Goal: Information Seeking & Learning: Learn about a topic

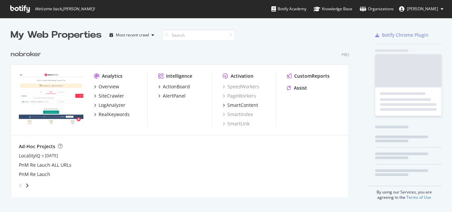
scroll to position [207, 442]
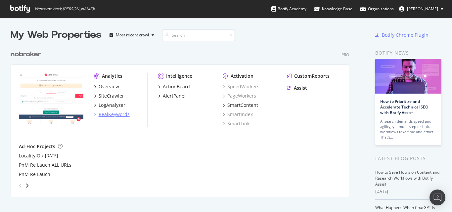
click at [116, 116] on div "RealKeywords" at bounding box center [114, 114] width 31 height 7
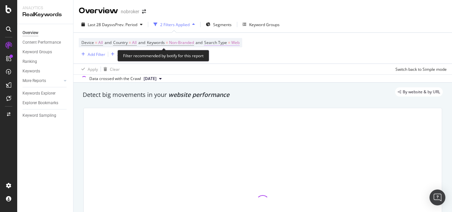
click at [240, 45] on span "Web" at bounding box center [235, 42] width 8 height 9
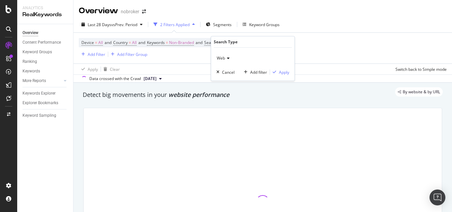
click at [231, 59] on div "Web" at bounding box center [253, 58] width 73 height 11
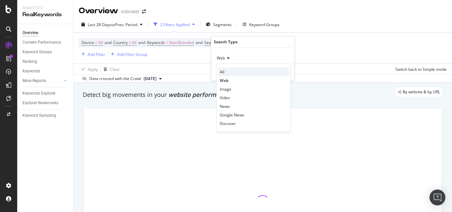
click at [225, 72] on div "All" at bounding box center [253, 72] width 71 height 9
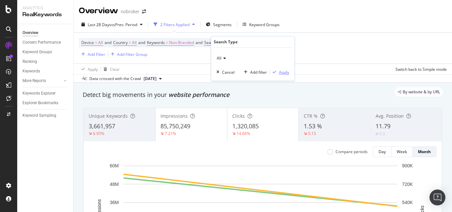
click at [281, 72] on div "Apply" at bounding box center [284, 73] width 10 height 6
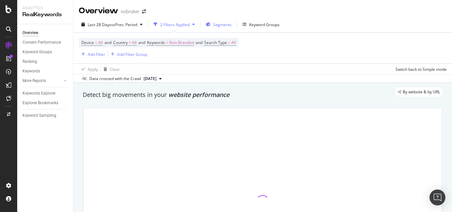
click at [210, 24] on icon "button" at bounding box center [208, 25] width 5 height 4
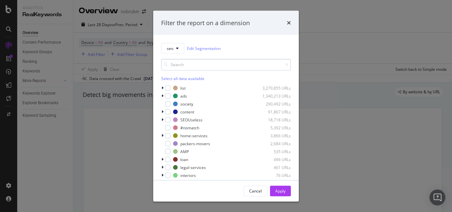
click at [204, 67] on input "modal" at bounding box center [226, 65] width 130 height 12
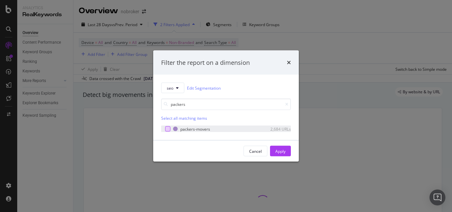
type input "packers"
click at [166, 130] on div "modal" at bounding box center [167, 128] width 5 height 5
click at [282, 149] on div "Apply" at bounding box center [280, 151] width 10 height 6
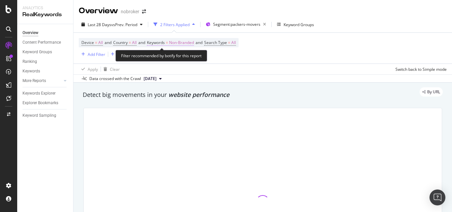
click at [178, 44] on span "Non-Branded" at bounding box center [181, 42] width 25 height 9
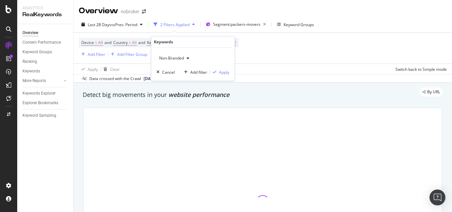
click at [168, 58] on span "Non-Branded" at bounding box center [170, 58] width 27 height 6
click at [220, 71] on div "Apply" at bounding box center [224, 73] width 10 height 6
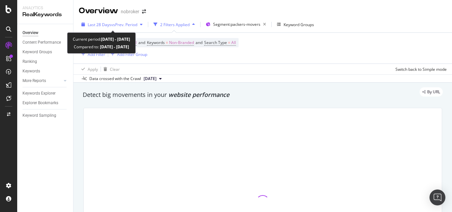
click at [93, 23] on span "Last 28 Days" at bounding box center [100, 25] width 24 height 6
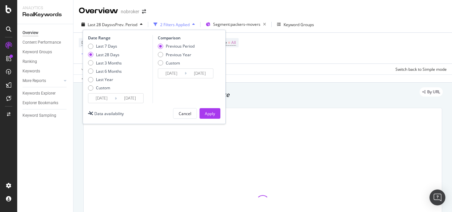
click at [97, 99] on input "[DATE]" at bounding box center [101, 98] width 26 height 9
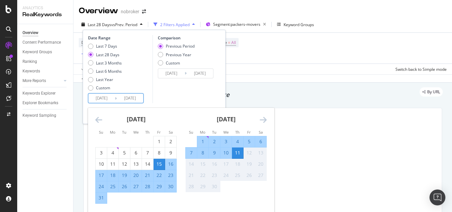
click at [202, 137] on div "1" at bounding box center [202, 141] width 11 height 11
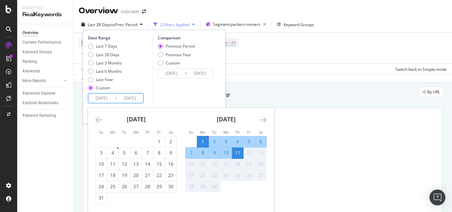
type input "[DATE]"
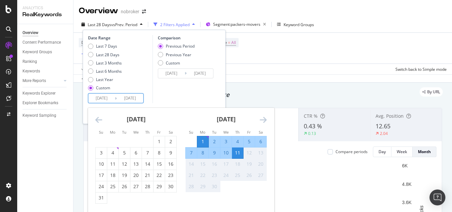
click at [239, 154] on div "11" at bounding box center [237, 153] width 11 height 7
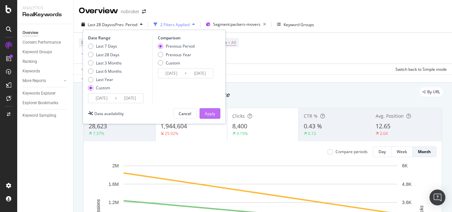
click at [205, 114] on div "Apply" at bounding box center [210, 114] width 10 height 6
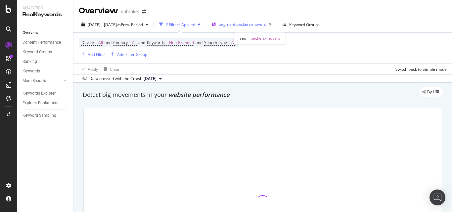
click at [266, 22] on span "Segment: packers-movers" at bounding box center [242, 25] width 47 height 6
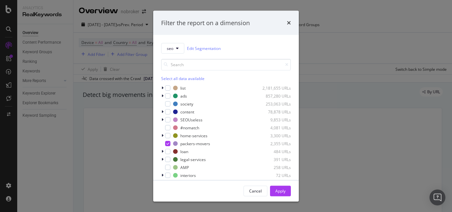
click at [161, 136] on div "seo Edit Segmentation Select all data available list 2,181,655 URLs ads 857,280…" at bounding box center [226, 107] width 146 height 145
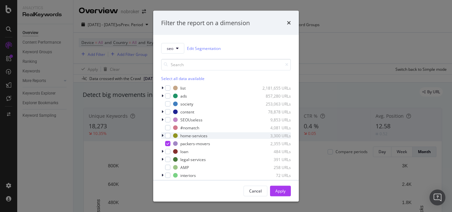
click at [163, 135] on icon "modal" at bounding box center [163, 136] width 2 height 4
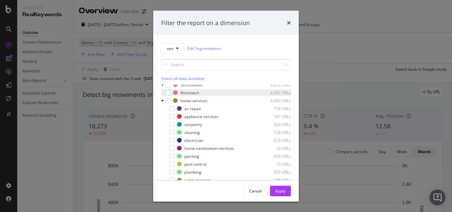
scroll to position [99, 0]
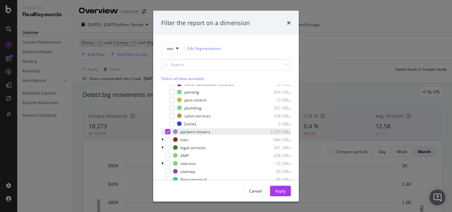
click at [170, 131] on div "modal" at bounding box center [167, 131] width 5 height 5
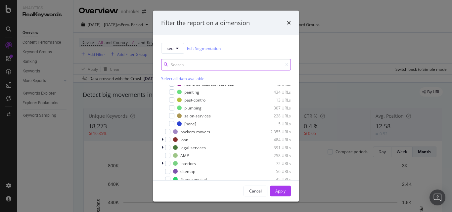
click at [191, 62] on input "modal" at bounding box center [226, 65] width 130 height 12
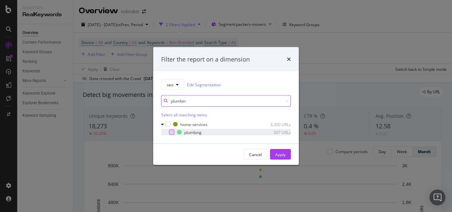
type input "plumbin"
click at [171, 132] on div "modal" at bounding box center [171, 132] width 5 height 5
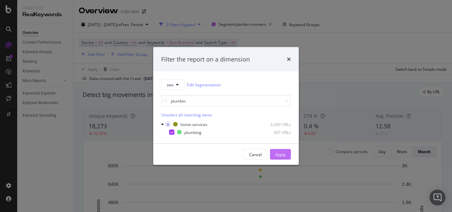
click at [276, 154] on div "Apply" at bounding box center [280, 155] width 10 height 6
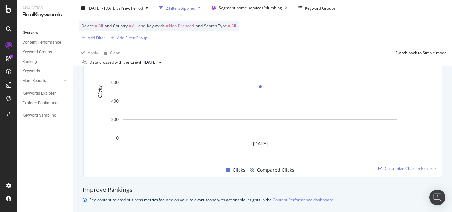
scroll to position [331, 0]
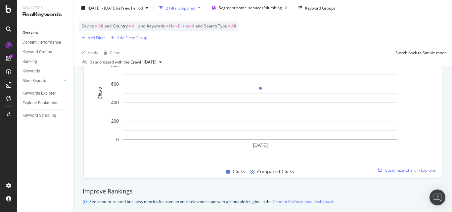
click at [396, 168] on span "Customize Chart in Explorer" at bounding box center [411, 171] width 52 height 6
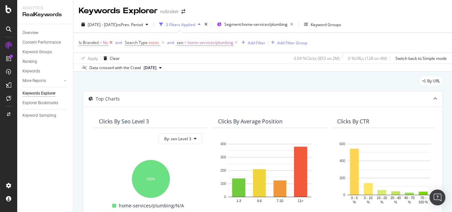
click at [111, 42] on icon at bounding box center [111, 42] width 6 height 7
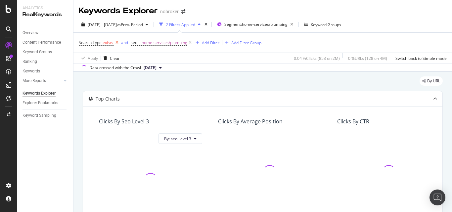
click at [118, 42] on icon at bounding box center [117, 42] width 6 height 7
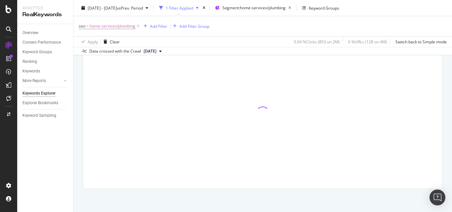
scroll to position [165, 0]
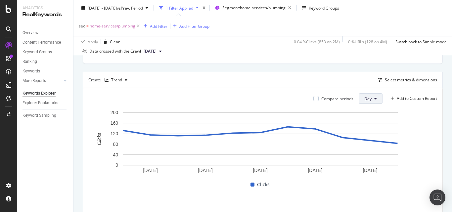
click at [367, 102] on button "Day" at bounding box center [371, 98] width 24 height 11
click at [364, 132] on div "Month" at bounding box center [365, 136] width 23 height 10
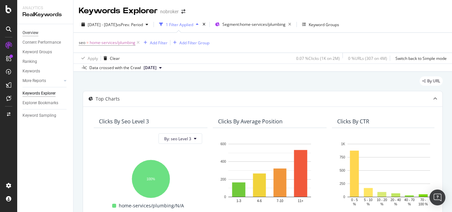
click at [35, 30] on div "Overview" at bounding box center [31, 32] width 16 height 7
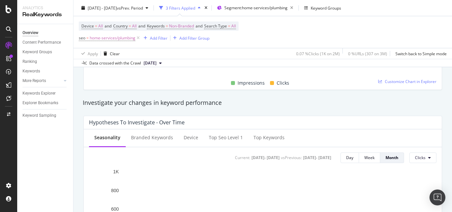
scroll to position [199, 0]
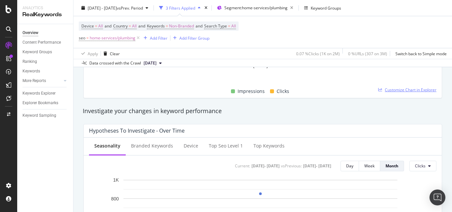
click at [386, 88] on span "Customize Chart in Explorer" at bounding box center [411, 90] width 52 height 6
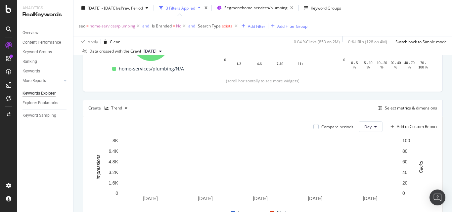
scroll to position [135, 0]
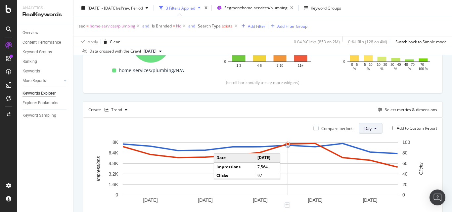
click at [368, 131] on button "Day" at bounding box center [371, 128] width 24 height 11
click at [367, 165] on span "Month" at bounding box center [365, 166] width 12 height 6
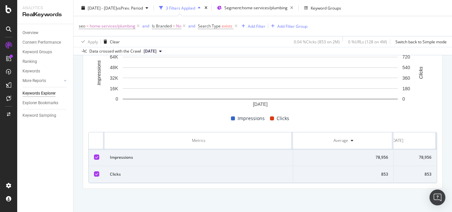
scroll to position [198, 0]
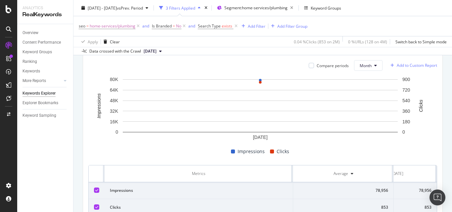
click at [403, 67] on div "Add to Custom Report" at bounding box center [417, 66] width 40 height 4
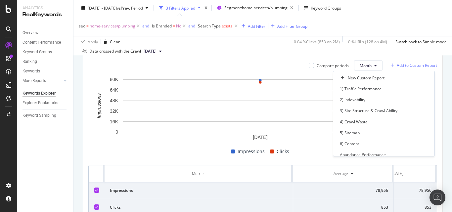
click at [406, 61] on div "Add to Custom Report" at bounding box center [412, 66] width 49 height 10
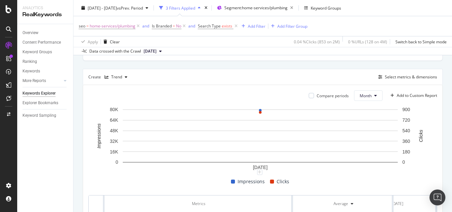
scroll to position [132, 0]
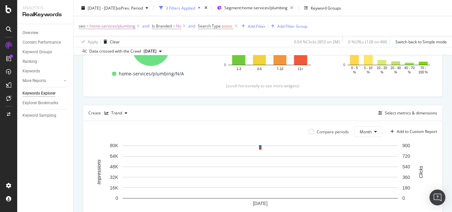
click at [406, 117] on div "Create Trend Select metrics & dimensions" at bounding box center [263, 113] width 360 height 16
click at [403, 113] on div "Select metrics & dimensions" at bounding box center [411, 113] width 52 height 6
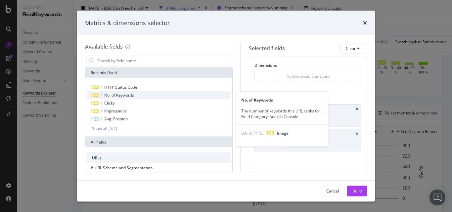
click at [141, 95] on div "No. of Keywords" at bounding box center [159, 95] width 144 height 8
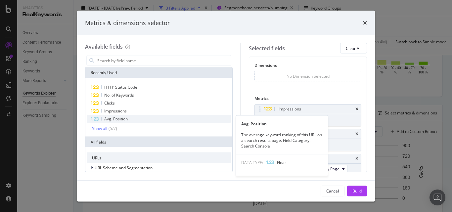
scroll to position [4, 0]
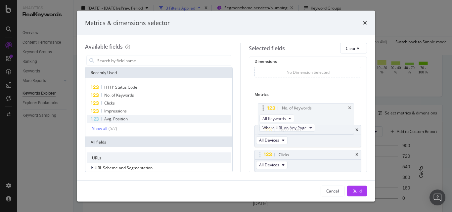
drag, startPoint x: 265, startPoint y: 153, endPoint x: 263, endPoint y: 107, distance: 46.4
click at [263, 107] on body "Analytics RealKeywords Overview Content Performance Keyword Groups Ranking Keyw…" at bounding box center [226, 106] width 452 height 212
click at [129, 122] on div "Avg. Position" at bounding box center [159, 119] width 144 height 8
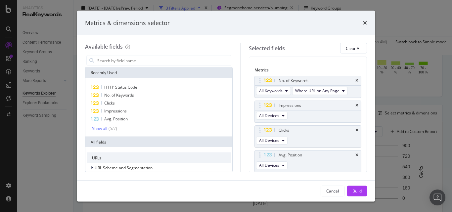
scroll to position [29, 0]
drag, startPoint x: 264, startPoint y: 156, endPoint x: 264, endPoint y: 83, distance: 73.5
click at [264, 83] on body "Analytics RealKeywords Overview Content Performance Keyword Groups Ranking Keyw…" at bounding box center [226, 106] width 452 height 212
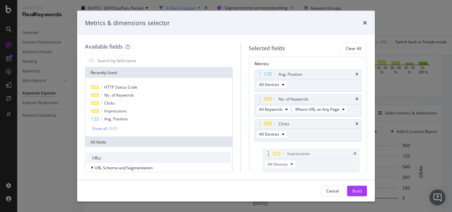
drag, startPoint x: 264, startPoint y: 132, endPoint x: 267, endPoint y: 157, distance: 24.7
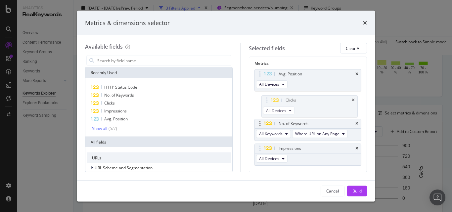
drag, startPoint x: 266, startPoint y: 125, endPoint x: 260, endPoint y: 135, distance: 11.0
click at [266, 98] on body "Analytics RealKeywords Overview Content Performance Keyword Groups Ranking Keyw…" at bounding box center [226, 106] width 452 height 212
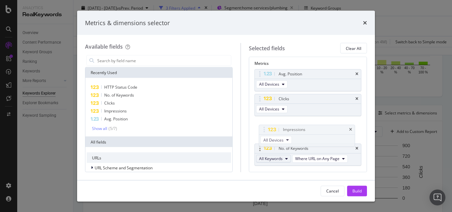
drag, startPoint x: 263, startPoint y: 149, endPoint x: 290, endPoint y: 156, distance: 27.2
click at [262, 130] on body "Analytics RealKeywords Overview Content Performance Keyword Groups Ranking Keyw…" at bounding box center [226, 106] width 452 height 212
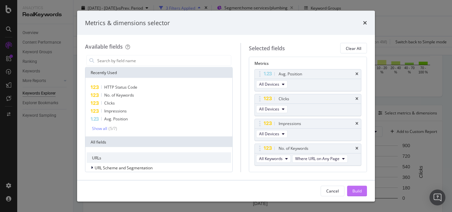
click at [356, 191] on div "Build" at bounding box center [357, 191] width 9 height 6
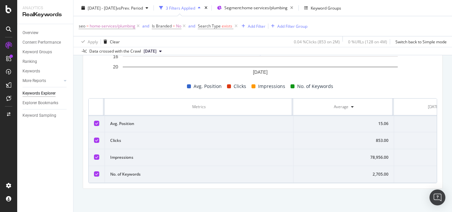
scroll to position [0, 41]
click at [293, 104] on th "Metrics" at bounding box center [199, 107] width 189 height 17
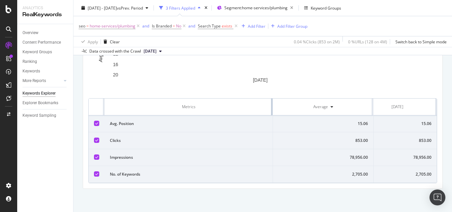
scroll to position [0, 0]
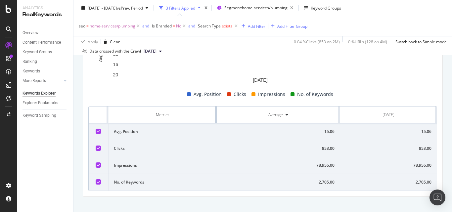
click at [192, 112] on div "Metrics" at bounding box center [163, 115] width 98 height 6
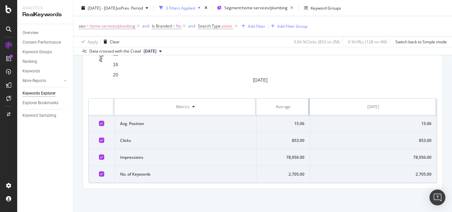
drag, startPoint x: 336, startPoint y: 107, endPoint x: 328, endPoint y: 120, distance: 15.0
click at [231, 109] on tr "Metrics Average [DATE]" at bounding box center [263, 107] width 348 height 17
click at [421, 123] on div "15.06" at bounding box center [374, 124] width 116 height 6
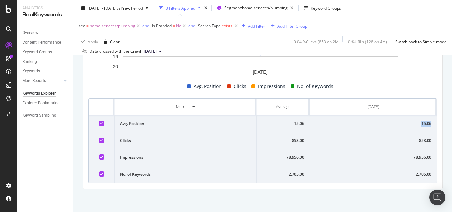
click at [421, 123] on div "15.06" at bounding box center [374, 124] width 116 height 6
copy div "15.06"
click at [418, 158] on div "78,956.00" at bounding box center [374, 158] width 116 height 6
copy div "78,956.00"
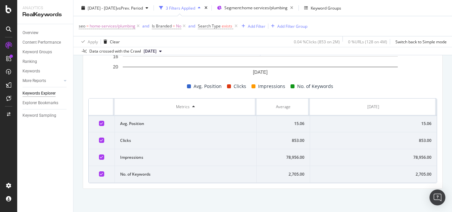
click at [419, 175] on div "2,705.00" at bounding box center [374, 175] width 116 height 6
copy div "2,705.00"
click at [421, 139] on div "853.00" at bounding box center [374, 141] width 116 height 6
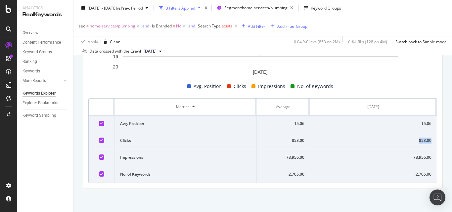
copy div "853.00"
click at [421, 124] on div "15.06" at bounding box center [374, 124] width 116 height 6
copy div "15.06"
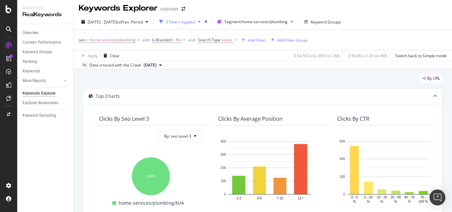
scroll to position [0, 0]
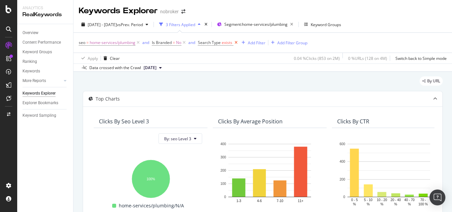
click at [235, 44] on icon at bounding box center [236, 42] width 6 height 7
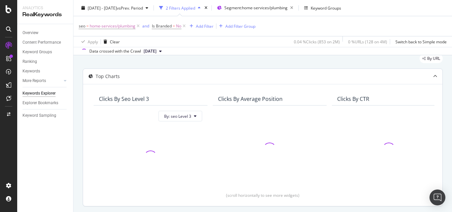
scroll to position [33, 0]
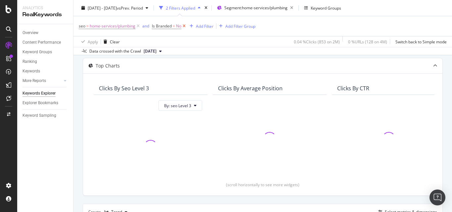
click at [184, 28] on icon at bounding box center [184, 26] width 6 height 7
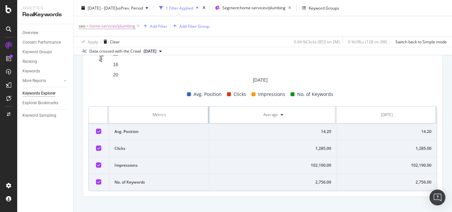
scroll to position [264, 0]
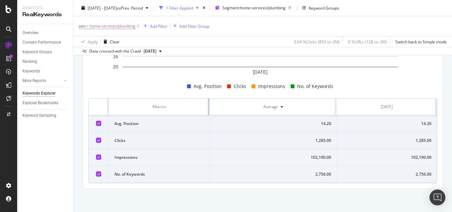
drag, startPoint x: 292, startPoint y: 101, endPoint x: 183, endPoint y: 108, distance: 109.2
click at [183, 108] on th "Metrics" at bounding box center [159, 107] width 101 height 17
click at [418, 141] on div "1,285.00" at bounding box center [386, 141] width 89 height 6
copy div "1,285.00"
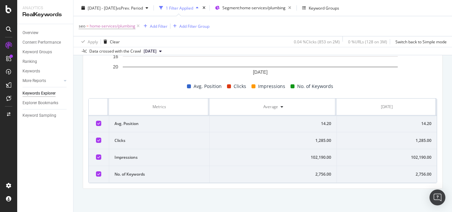
click at [416, 153] on td "102,190.00" at bounding box center [387, 157] width 100 height 17
copy div "102,190.00"
click at [422, 123] on div "14.20" at bounding box center [386, 124] width 89 height 6
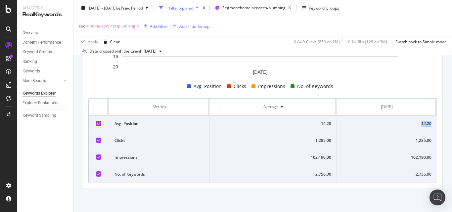
copy div "14.20"
click at [416, 174] on div "2,756.00" at bounding box center [386, 175] width 89 height 6
copy div "2,756.00"
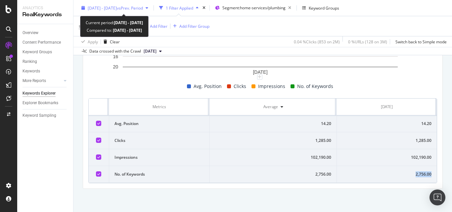
click at [151, 5] on div "[DATE] - [DATE] vs Prev. Period" at bounding box center [115, 8] width 72 height 10
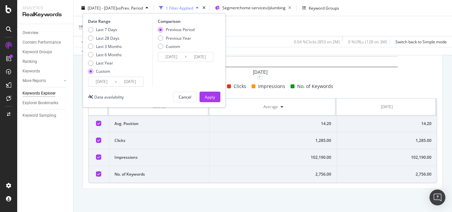
click at [102, 77] on input "[DATE]" at bounding box center [101, 81] width 26 height 9
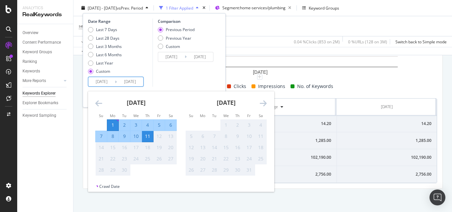
click at [102, 104] on icon "Move backward to switch to the previous month." at bounding box center [98, 103] width 7 height 8
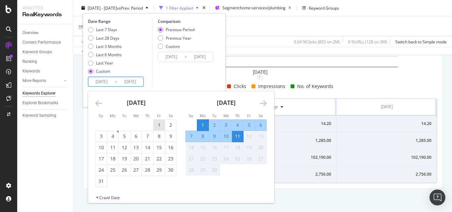
click at [161, 124] on div "1" at bounding box center [159, 125] width 11 height 7
type input "[DATE]"
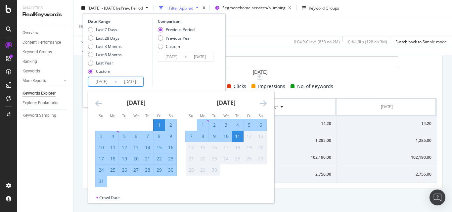
click at [105, 182] on div "31" at bounding box center [101, 181] width 11 height 7
type input "[DATE]"
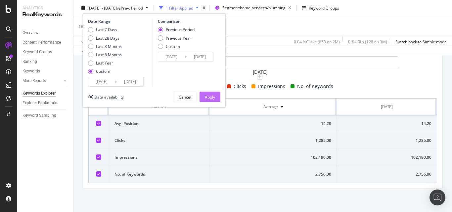
click at [214, 95] on div "Apply" at bounding box center [210, 97] width 10 height 6
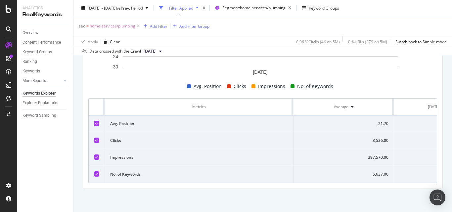
scroll to position [0, 41]
click at [414, 172] on div "5,637.00" at bounding box center [397, 175] width 69 height 6
copy div "5,637.00"
click at [419, 155] on div "397,570.00" at bounding box center [397, 158] width 69 height 6
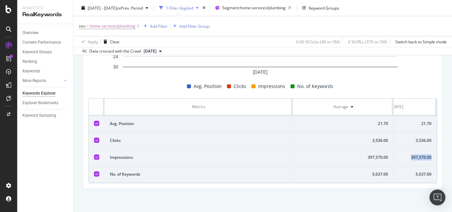
click at [419, 155] on div "397,570.00" at bounding box center [397, 158] width 69 height 6
click at [413, 138] on div "3,536.00" at bounding box center [397, 141] width 69 height 6
click at [419, 121] on div "21.70" at bounding box center [397, 124] width 69 height 6
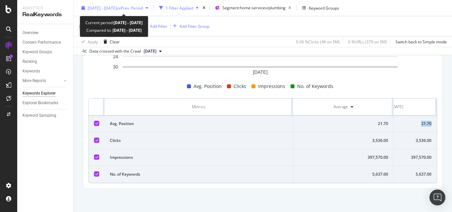
click at [143, 7] on span "vs Prev. Period" at bounding box center [130, 8] width 26 height 6
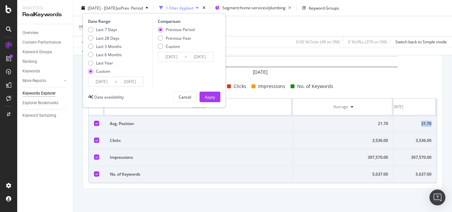
click at [103, 78] on input "[DATE]" at bounding box center [101, 81] width 26 height 9
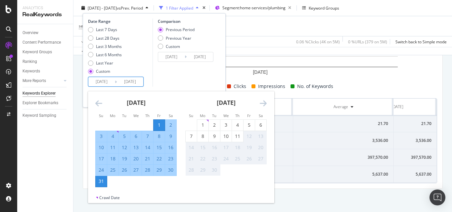
click at [101, 103] on icon "Move backward to switch to the previous month." at bounding box center [98, 103] width 7 height 8
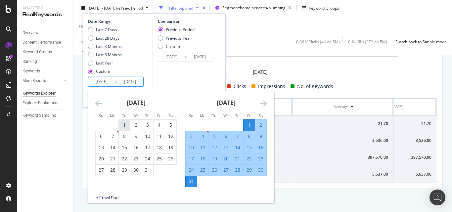
click at [123, 124] on div "1" at bounding box center [124, 125] width 11 height 7
type input "[DATE]"
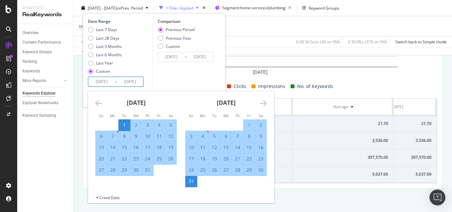
click at [150, 171] on div "31" at bounding box center [147, 170] width 11 height 7
type input "[DATE]"
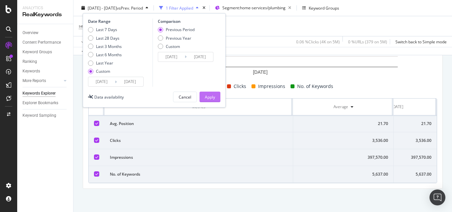
click at [207, 96] on div "Apply" at bounding box center [210, 97] width 10 height 6
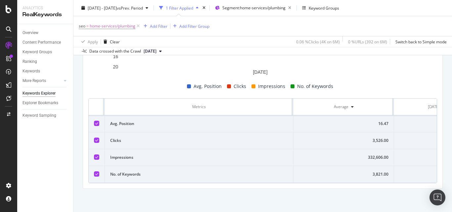
scroll to position [269, 0]
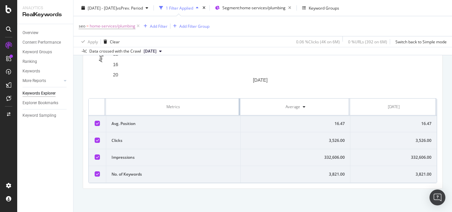
drag, startPoint x: 292, startPoint y: 104, endPoint x: 226, endPoint y: 108, distance: 65.7
click at [226, 108] on th "Metrics" at bounding box center [173, 107] width 134 height 17
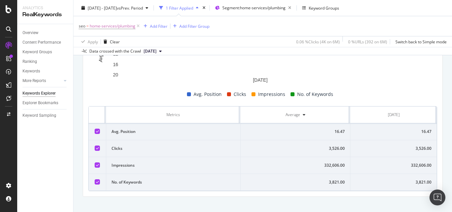
scroll to position [264, 0]
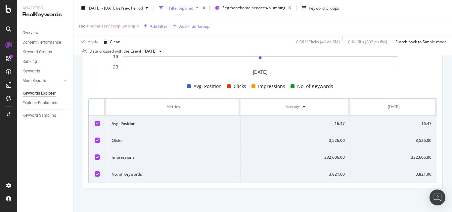
click at [421, 124] on div "16.47" at bounding box center [394, 124] width 76 height 6
click at [419, 134] on td "3,526.00" at bounding box center [394, 140] width 86 height 17
click at [421, 139] on div "3,526.00" at bounding box center [394, 141] width 76 height 6
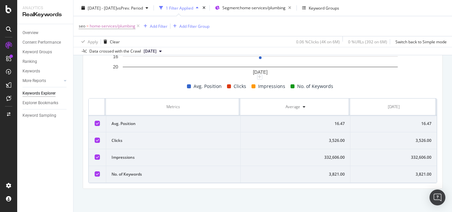
click at [416, 157] on div "332,606.00" at bounding box center [394, 158] width 76 height 6
click at [416, 174] on div "3,821.00" at bounding box center [394, 175] width 76 height 6
click at [248, 8] on span "Segment: home-services/plumbing" at bounding box center [254, 8] width 63 height 6
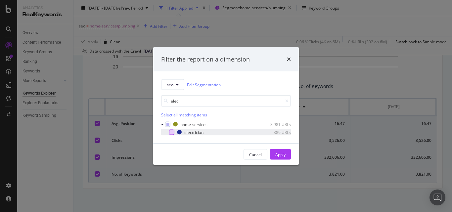
type input "elec"
click at [173, 131] on div "modal" at bounding box center [171, 132] width 5 height 5
click at [171, 132] on icon "modal" at bounding box center [172, 132] width 3 height 3
click at [287, 100] on icon "modal" at bounding box center [286, 101] width 3 height 4
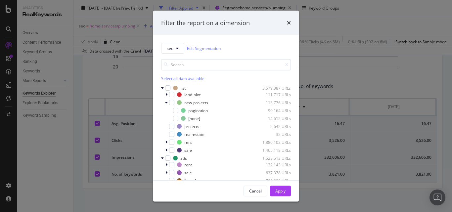
click at [187, 58] on div "Select all data available list 3,579,387 URLs land-plot 111,717 URLs new-projec…" at bounding box center [226, 130] width 130 height 152
click at [193, 66] on input "modal" at bounding box center [226, 65] width 130 height 12
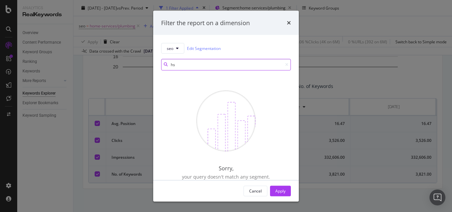
type input "h"
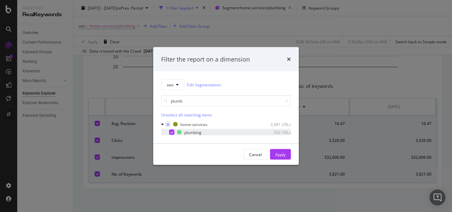
click at [171, 133] on icon "modal" at bounding box center [172, 132] width 3 height 3
click at [200, 104] on input "plumb" at bounding box center [226, 101] width 130 height 12
click at [201, 103] on input "plumb" at bounding box center [226, 101] width 130 height 12
type input "elect"
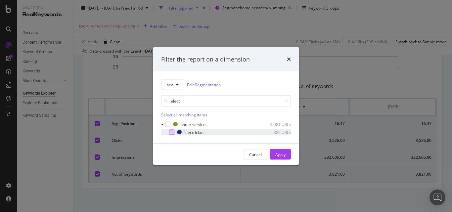
click at [173, 134] on div "modal" at bounding box center [171, 132] width 5 height 5
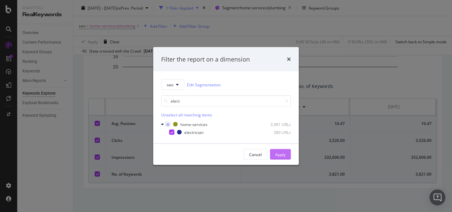
click at [277, 156] on div "Apply" at bounding box center [280, 155] width 10 height 6
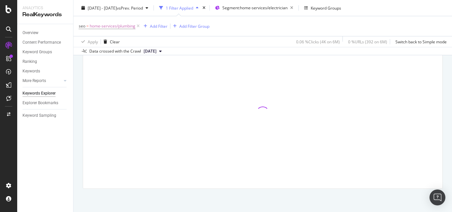
scroll to position [231, 0]
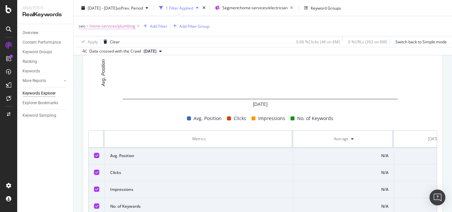
click at [113, 28] on span "home-services/plumbing" at bounding box center [113, 26] width 46 height 9
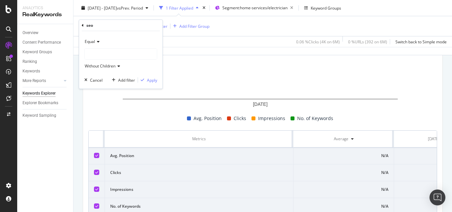
click at [110, 58] on div at bounding box center [121, 54] width 72 height 11
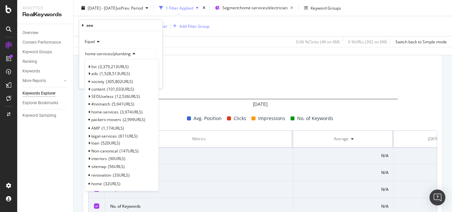
click at [212, 53] on div "Data crossed with the Crawl [DATE]" at bounding box center [263, 51] width 379 height 8
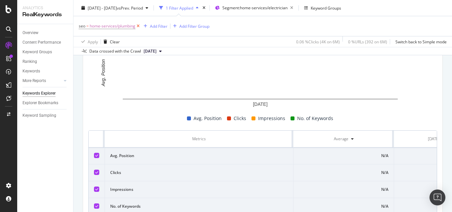
click at [137, 28] on icon at bounding box center [138, 26] width 6 height 7
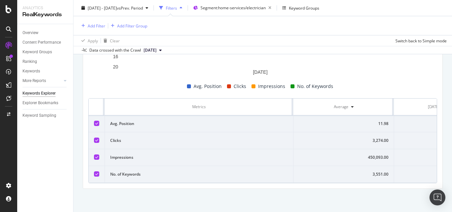
scroll to position [268, 0]
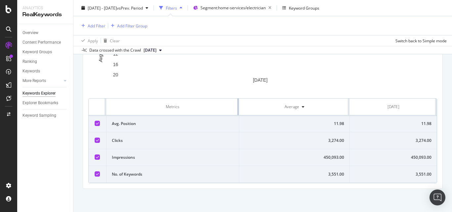
drag, startPoint x: 293, startPoint y: 102, endPoint x: 225, endPoint y: 111, distance: 68.4
click at [225, 111] on th "Metrics" at bounding box center [173, 107] width 133 height 17
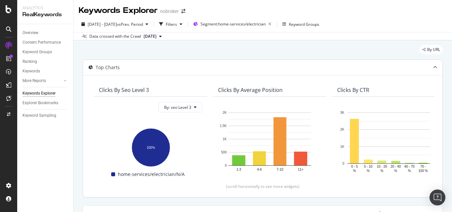
scroll to position [0, 0]
click at [157, 36] on span "[DATE]" at bounding box center [150, 37] width 13 height 6
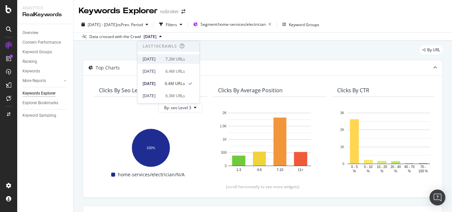
click at [194, 57] on span at bounding box center [190, 59] width 8 height 8
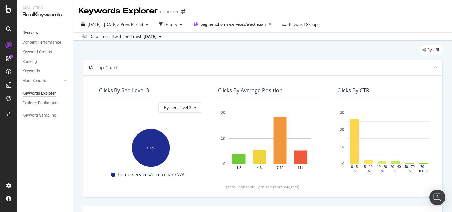
click at [33, 31] on div "Overview" at bounding box center [31, 32] width 16 height 7
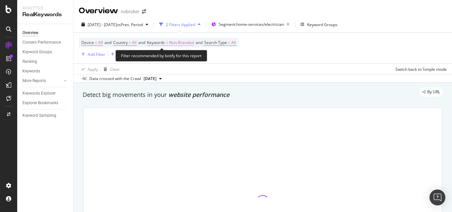
click at [190, 41] on span "Non-Branded" at bounding box center [181, 42] width 25 height 9
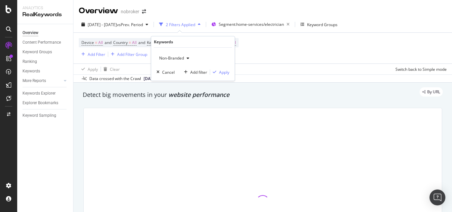
click at [180, 56] on span "Non-Branded" at bounding box center [170, 58] width 27 height 6
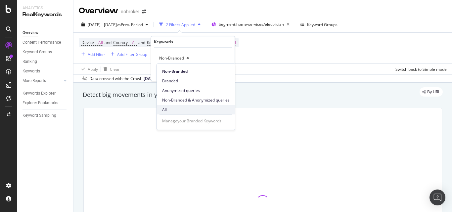
click at [171, 113] on div "All" at bounding box center [196, 110] width 78 height 10
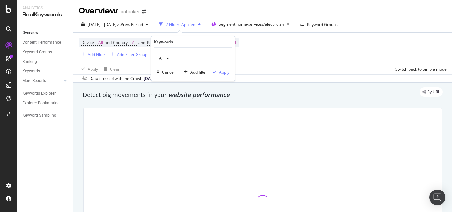
click at [224, 72] on div "Apply" at bounding box center [224, 73] width 10 height 6
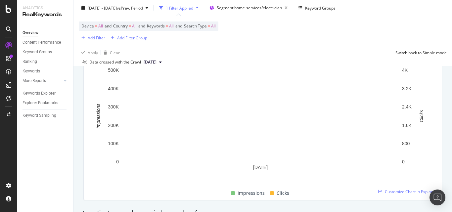
scroll to position [99, 0]
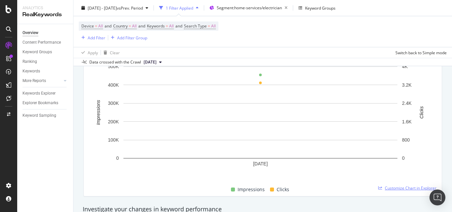
click at [385, 186] on span "Customize Chart in Explorer" at bounding box center [411, 188] width 52 height 6
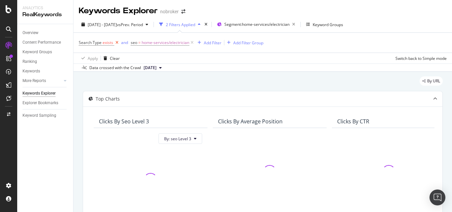
click at [116, 43] on icon at bounding box center [117, 42] width 6 height 7
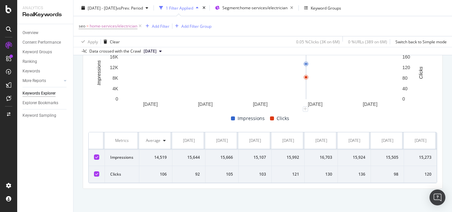
scroll to position [169, 0]
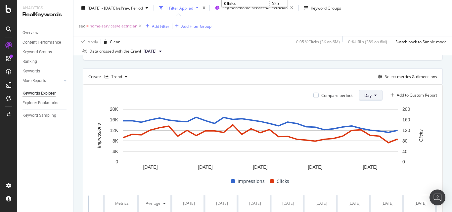
click at [362, 92] on button "Day" at bounding box center [371, 95] width 24 height 11
click at [364, 134] on span "Month" at bounding box center [365, 133] width 12 height 6
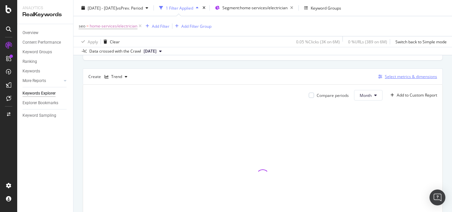
click at [385, 76] on div "Select metrics & dimensions" at bounding box center [411, 77] width 52 height 6
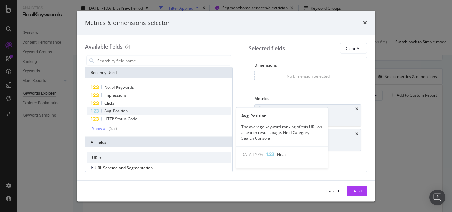
click at [131, 109] on div "Avg. Position" at bounding box center [159, 111] width 144 height 8
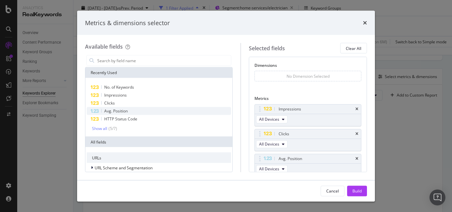
scroll to position [4, 0]
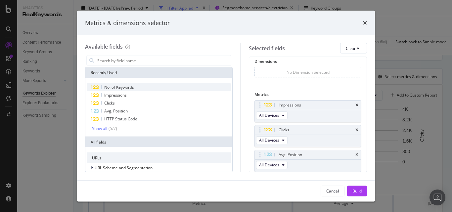
click at [128, 86] on span "No. of Keywords" at bounding box center [119, 87] width 30 height 6
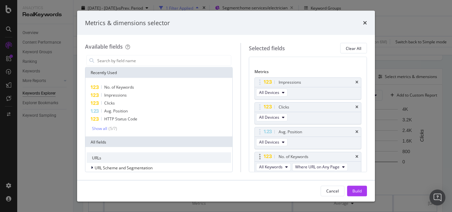
scroll to position [29, 0]
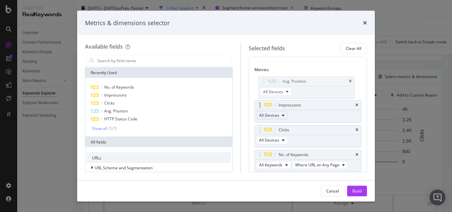
drag, startPoint x: 265, startPoint y: 130, endPoint x: 263, endPoint y: 119, distance: 11.7
click at [263, 82] on body "Analytics RealKeywords Overview Content Performance Keyword Groups Ranking Keyw…" at bounding box center [226, 106] width 452 height 212
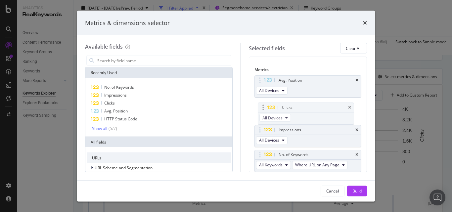
drag, startPoint x: 267, startPoint y: 130, endPoint x: 264, endPoint y: 108, distance: 22.3
click at [264, 108] on body "Analytics RealKeywords Overview Content Performance Keyword Groups Ranking Keyw…" at bounding box center [226, 106] width 452 height 212
click at [358, 192] on div "Build" at bounding box center [357, 191] width 9 height 6
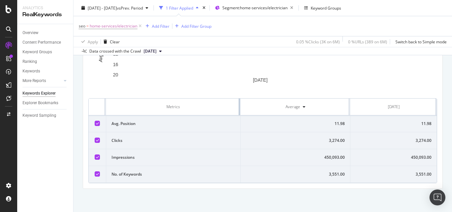
scroll to position [264, 0]
drag, startPoint x: 292, startPoint y: 102, endPoint x: 226, endPoint y: 102, distance: 65.6
click at [226, 102] on th "Metrics" at bounding box center [173, 107] width 134 height 17
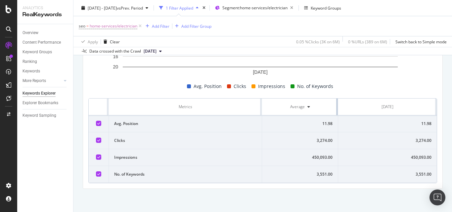
drag, startPoint x: 345, startPoint y: 107, endPoint x: 306, endPoint y: 104, distance: 39.5
click at [306, 104] on th "Average" at bounding box center [300, 107] width 76 height 17
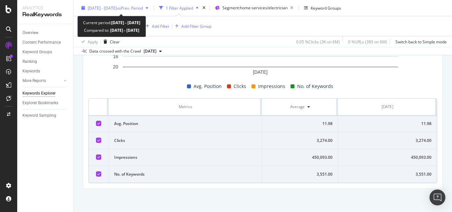
click at [117, 8] on span "[DATE] - [DATE]" at bounding box center [102, 8] width 29 height 6
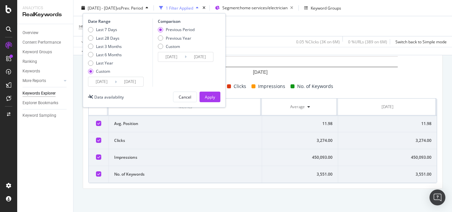
click at [99, 86] on input "[DATE]" at bounding box center [101, 81] width 26 height 9
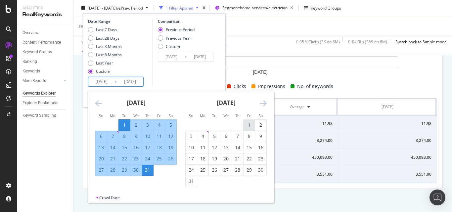
click at [252, 124] on div "1" at bounding box center [249, 125] width 11 height 7
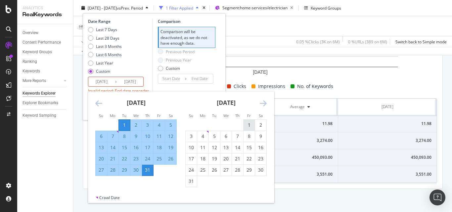
type input "[DATE]"
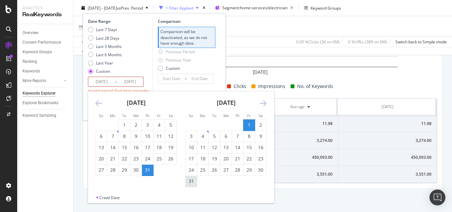
click at [190, 180] on div "31" at bounding box center [191, 181] width 11 height 7
type input "[DATE]"
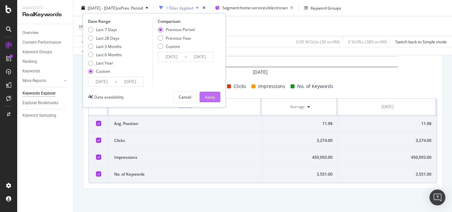
click at [212, 93] on div "Apply" at bounding box center [210, 97] width 10 height 10
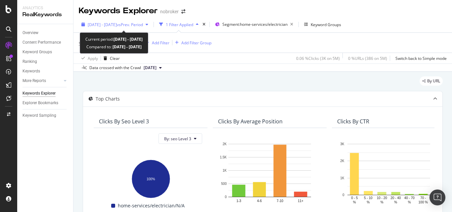
click at [116, 25] on span "[DATE] - [DATE]" at bounding box center [102, 25] width 29 height 6
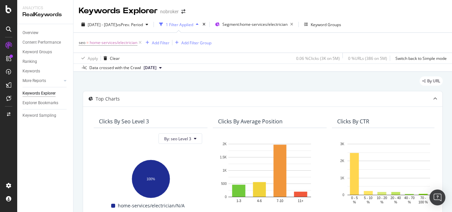
click at [255, 48] on div "seo = home-services/electrician Add Filter Add Filter Group" at bounding box center [263, 43] width 368 height 20
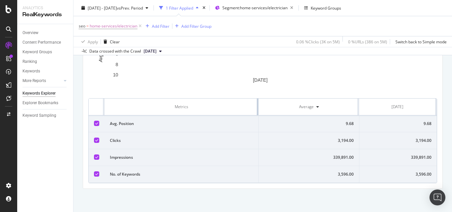
scroll to position [0, 6]
drag, startPoint x: 292, startPoint y: 101, endPoint x: 256, endPoint y: 104, distance: 35.6
click at [257, 104] on div at bounding box center [258, 107] width 2 height 17
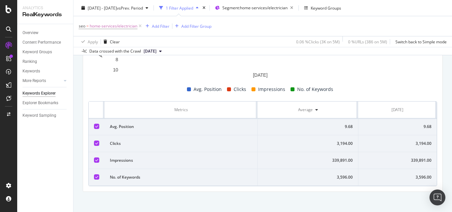
scroll to position [269, 0]
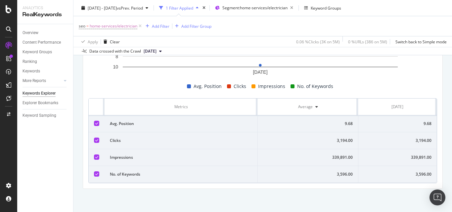
click at [418, 138] on div "3,194.00" at bounding box center [397, 141] width 69 height 6
click at [411, 155] on div "339,891.00" at bounding box center [397, 158] width 69 height 6
click at [422, 172] on div "3,596.00" at bounding box center [397, 175] width 69 height 6
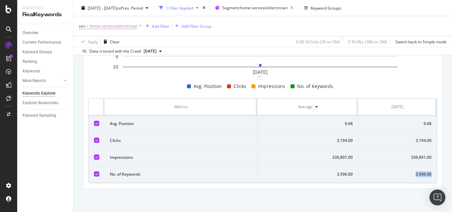
click at [422, 172] on div "3,596.00" at bounding box center [397, 175] width 69 height 6
click at [422, 121] on div "9.68" at bounding box center [397, 124] width 69 height 6
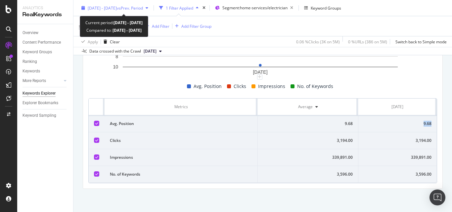
click at [117, 5] on span "[DATE] - [DATE]" at bounding box center [102, 8] width 29 height 6
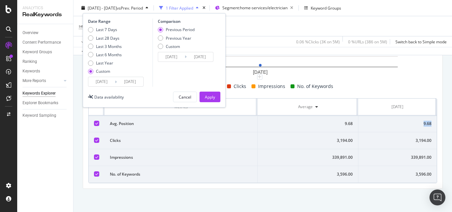
click at [112, 81] on input "[DATE]" at bounding box center [101, 81] width 26 height 9
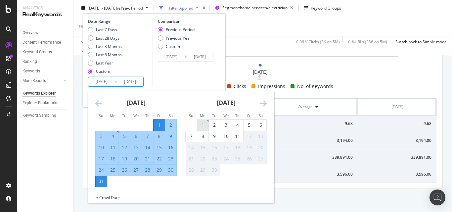
click at [203, 122] on div "1" at bounding box center [202, 125] width 11 height 7
type input "[DATE]"
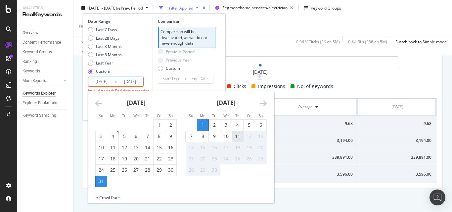
click at [238, 136] on div "11" at bounding box center [237, 136] width 11 height 7
type input "[DATE]"
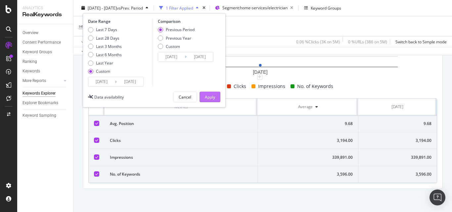
click at [210, 98] on div "Apply" at bounding box center [210, 97] width 10 height 6
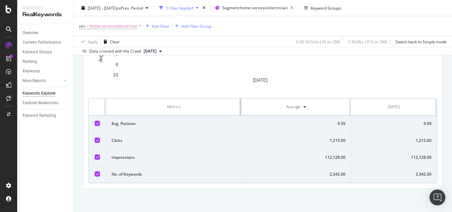
drag, startPoint x: 292, startPoint y: 101, endPoint x: 224, endPoint y: 102, distance: 67.6
click at [225, 102] on th "Metrics" at bounding box center [173, 107] width 135 height 17
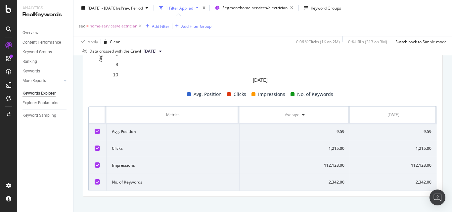
scroll to position [264, 0]
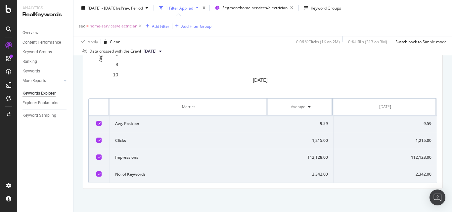
drag, startPoint x: 346, startPoint y: 106, endPoint x: 296, endPoint y: 105, distance: 50.3
click at [296, 105] on th "Average" at bounding box center [301, 107] width 66 height 17
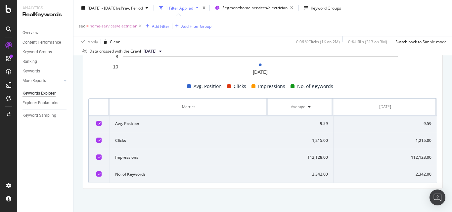
click at [423, 122] on div "9.59" at bounding box center [385, 124] width 93 height 6
click at [425, 137] on td "1,215.00" at bounding box center [385, 140] width 103 height 17
click at [415, 159] on div "112,128.00" at bounding box center [385, 158] width 93 height 6
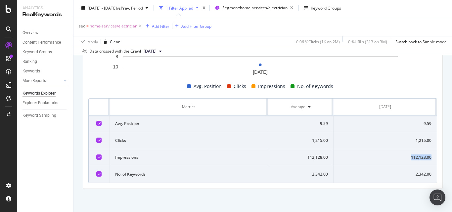
click at [415, 159] on div "112,128.00" at bounding box center [385, 158] width 93 height 6
click at [417, 176] on div "2,342.00" at bounding box center [385, 175] width 93 height 6
click at [36, 30] on div "Overview" at bounding box center [31, 32] width 16 height 7
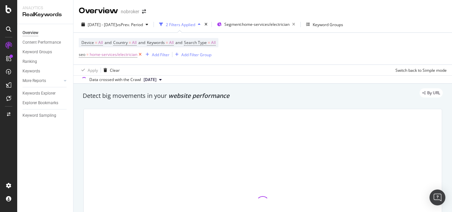
click at [139, 57] on icon at bounding box center [140, 54] width 6 height 7
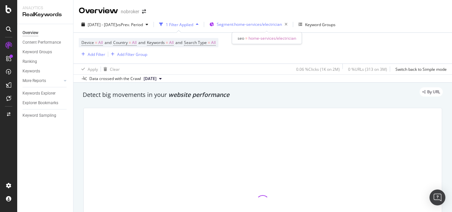
click at [282, 25] on span "Segment: home-services/electrician" at bounding box center [249, 25] width 65 height 6
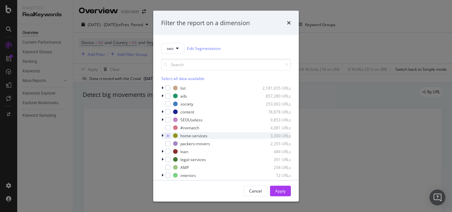
click at [161, 137] on div "modal" at bounding box center [163, 135] width 4 height 7
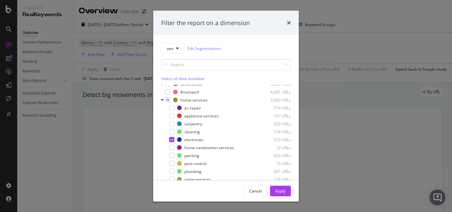
scroll to position [66, 0]
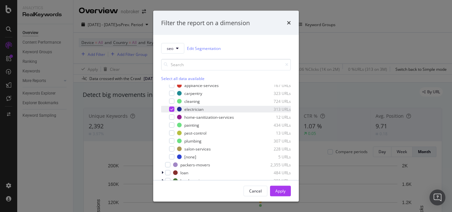
click at [171, 109] on icon "modal" at bounding box center [172, 109] width 3 height 3
click at [173, 93] on div "modal" at bounding box center [171, 93] width 5 height 5
click at [285, 191] on div "Apply" at bounding box center [280, 191] width 10 height 6
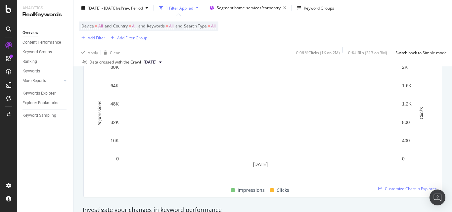
scroll to position [99, 0]
click at [393, 187] on span "Customize Chart in Explorer" at bounding box center [411, 188] width 52 height 6
